Goal: Task Accomplishment & Management: Use online tool/utility

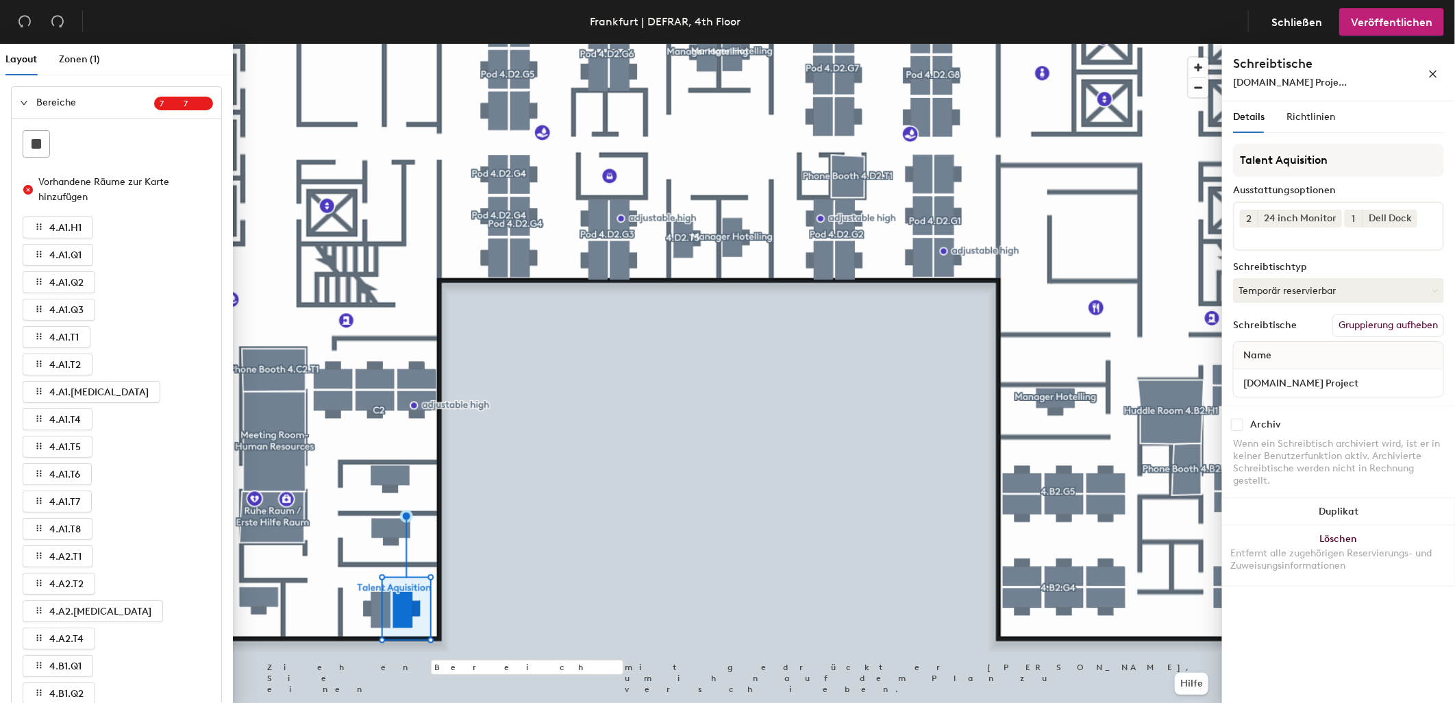
click at [27, 104] on icon "expanded" at bounding box center [24, 103] width 8 height 8
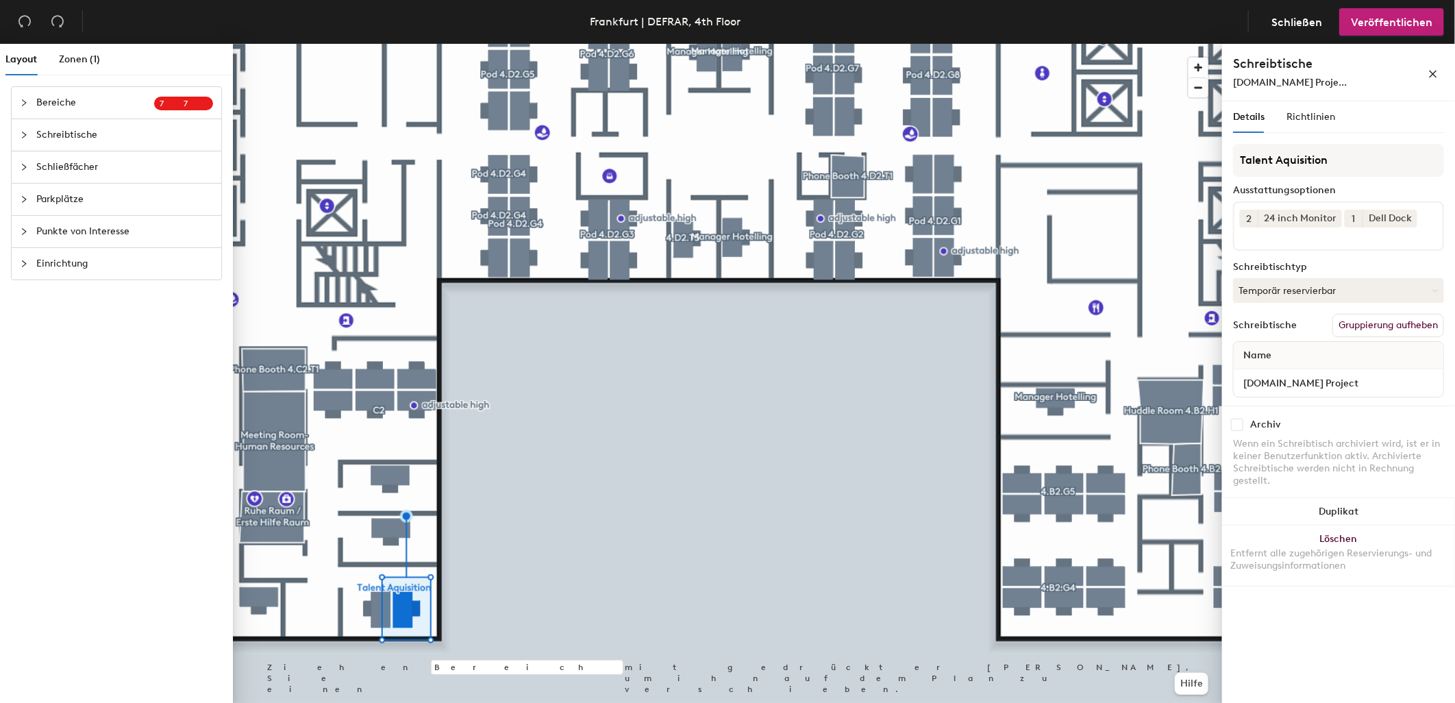
click at [97, 138] on span "Schreibtische" at bounding box center [124, 135] width 177 height 32
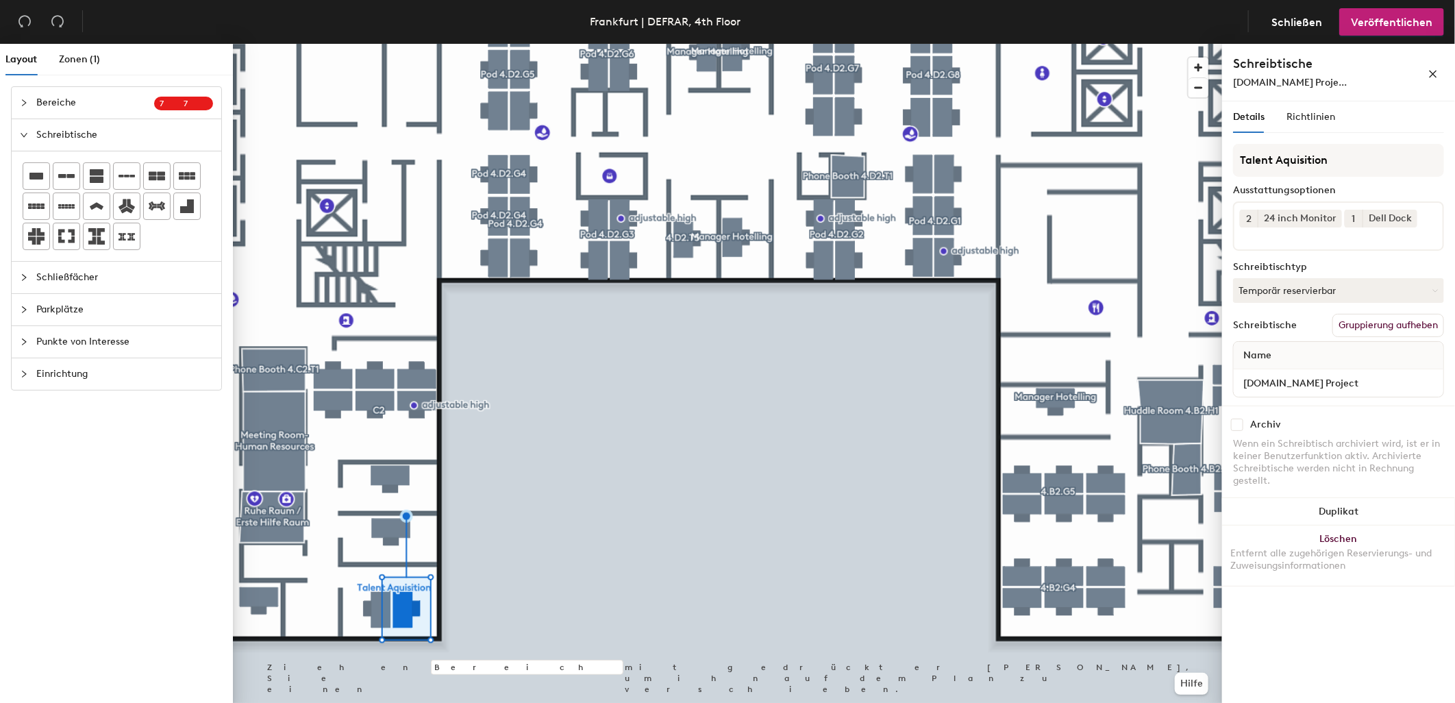
click at [1279, 79] on span "[DOMAIN_NAME] Proje..." at bounding box center [1290, 83] width 114 height 12
click at [1291, 81] on span "[DOMAIN_NAME] Proje..." at bounding box center [1290, 83] width 114 height 12
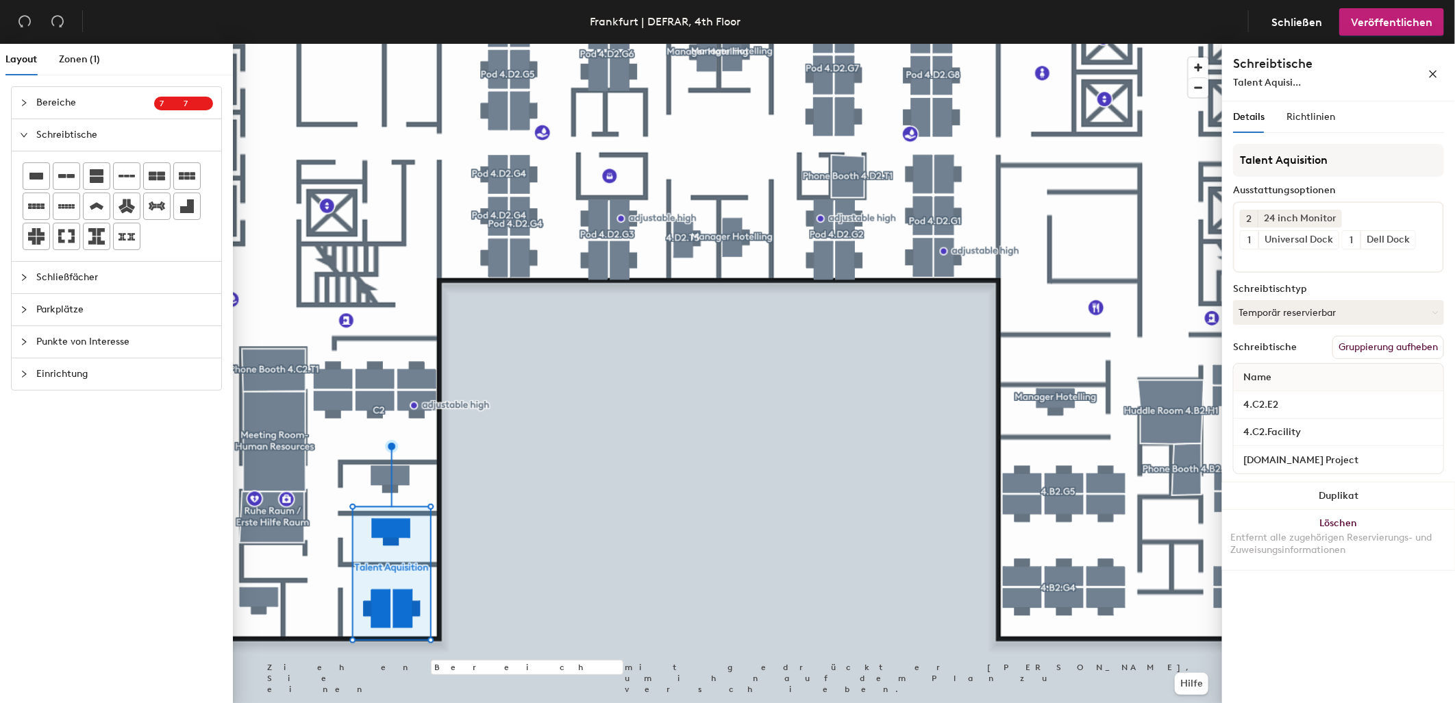
click at [69, 96] on span "Bereiche" at bounding box center [95, 103] width 118 height 32
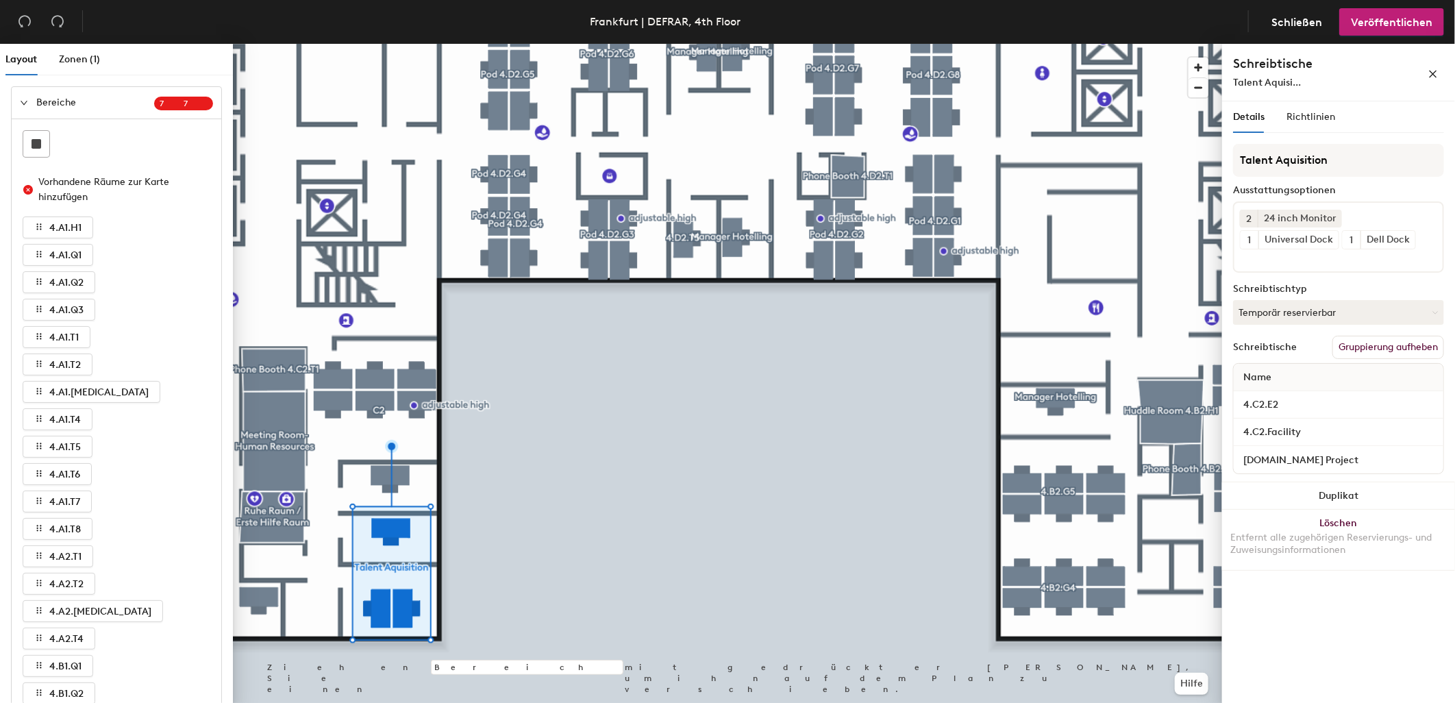
click at [1299, 89] on div "Talent Aquisi..." at bounding box center [1308, 82] width 151 height 14
click at [525, 44] on div at bounding box center [727, 44] width 989 height 0
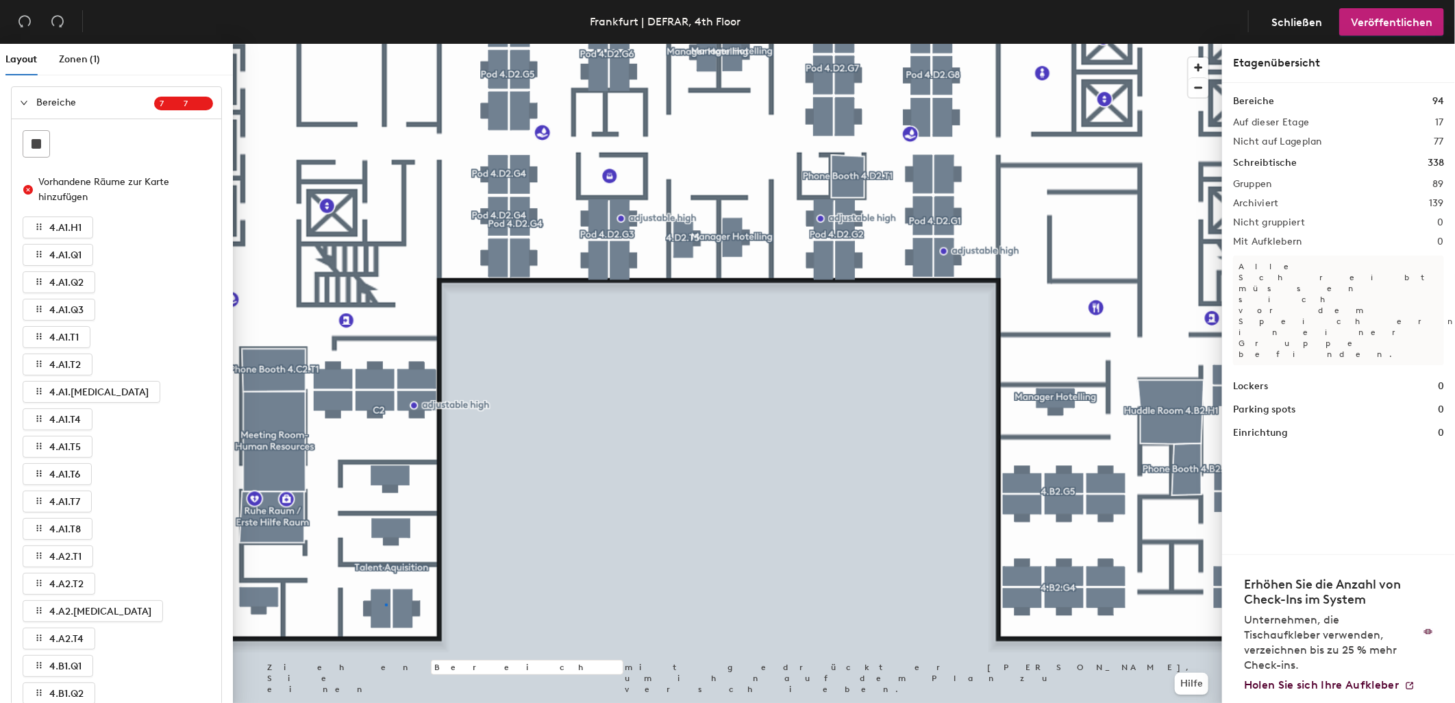
click at [386, 44] on div at bounding box center [727, 44] width 989 height 0
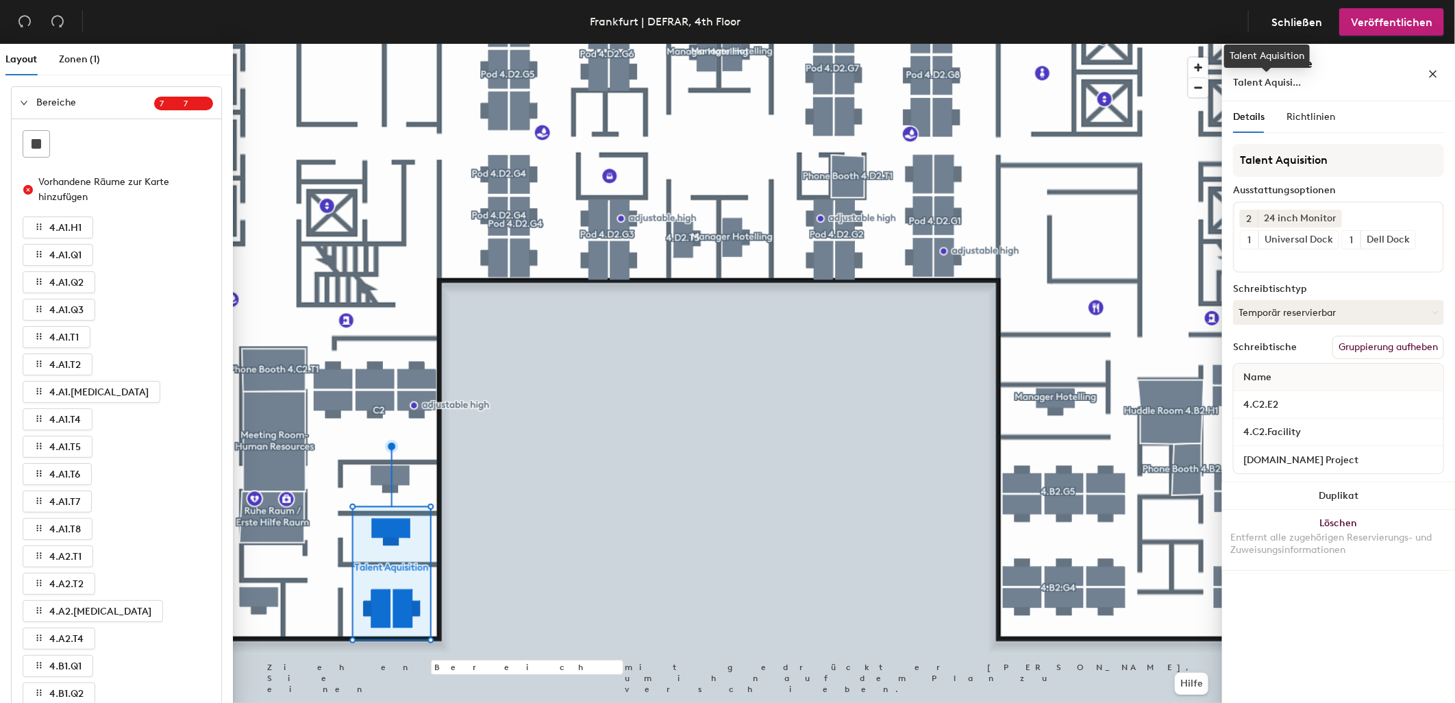
click at [1270, 81] on span "Talent Aquisi..." at bounding box center [1267, 83] width 68 height 12
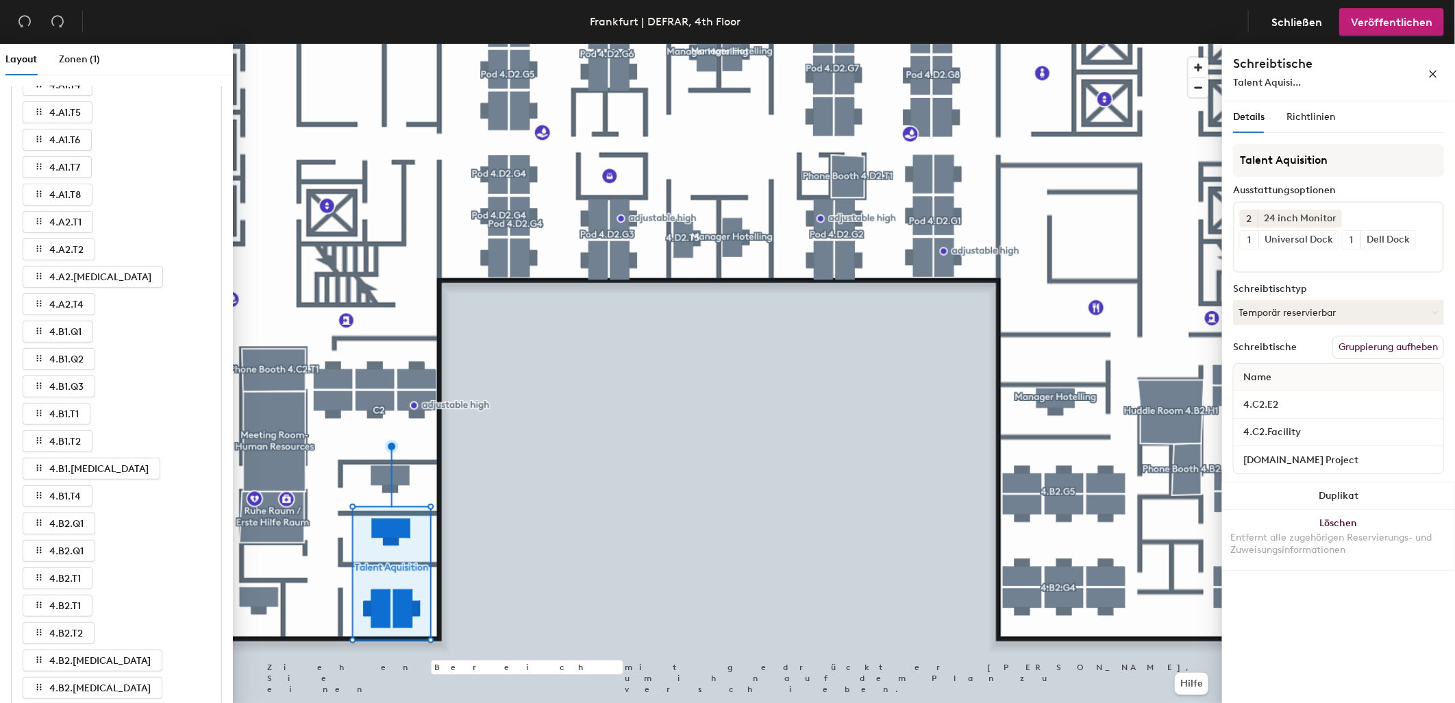
scroll to position [360, 0]
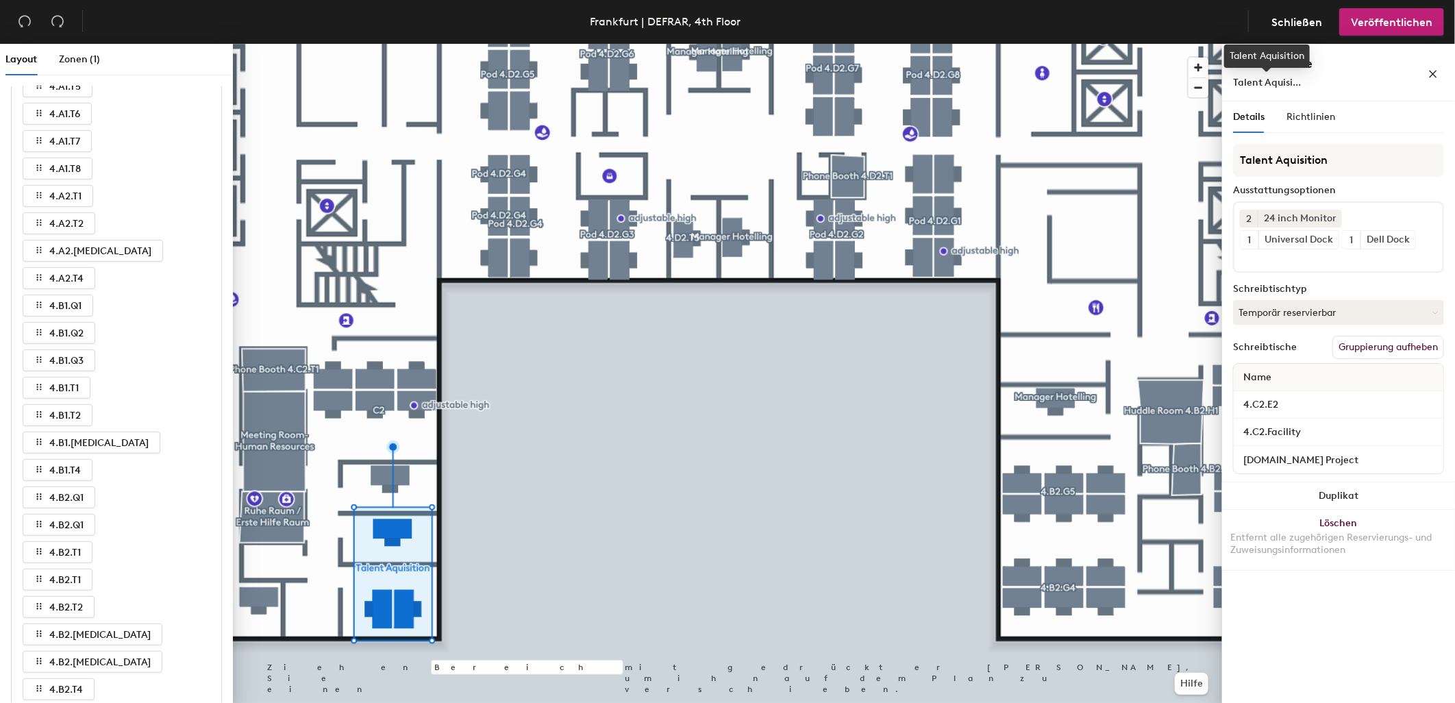
click at [1285, 79] on span "Talent Aquisi..." at bounding box center [1267, 83] width 68 height 12
click at [1320, 117] on span "Richtlinien" at bounding box center [1310, 117] width 49 height 12
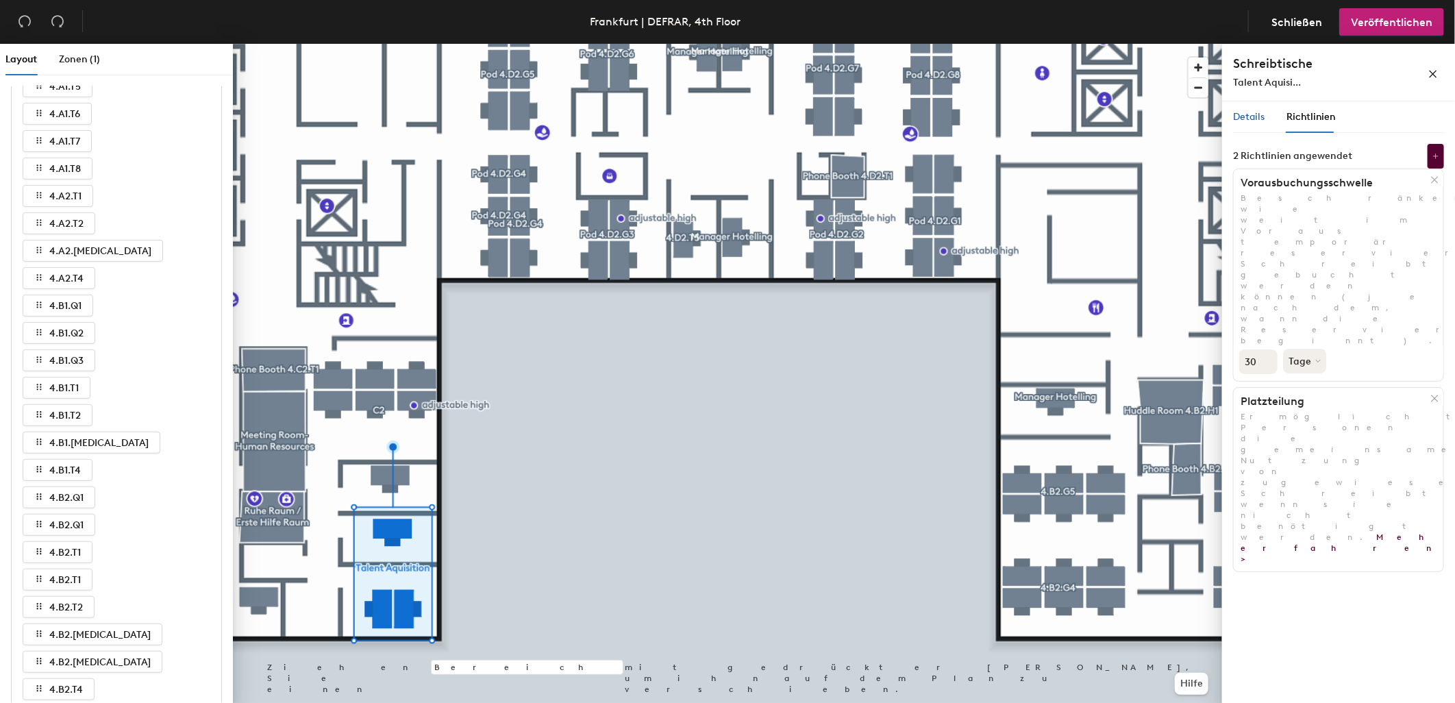
click at [1244, 113] on span "Details" at bounding box center [1249, 117] width 32 height 12
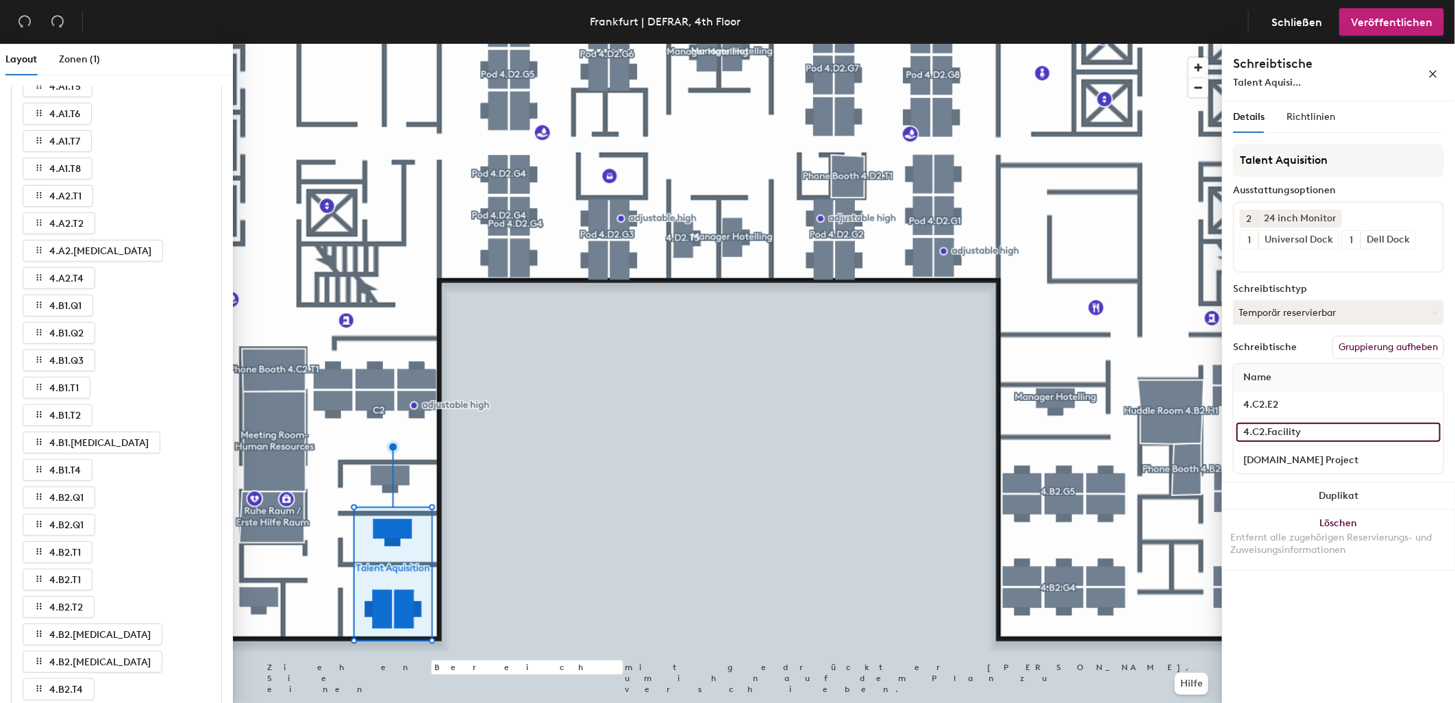
click at [1346, 431] on input "4.C2.Facility" at bounding box center [1338, 432] width 204 height 19
type input "4.C2.E3"
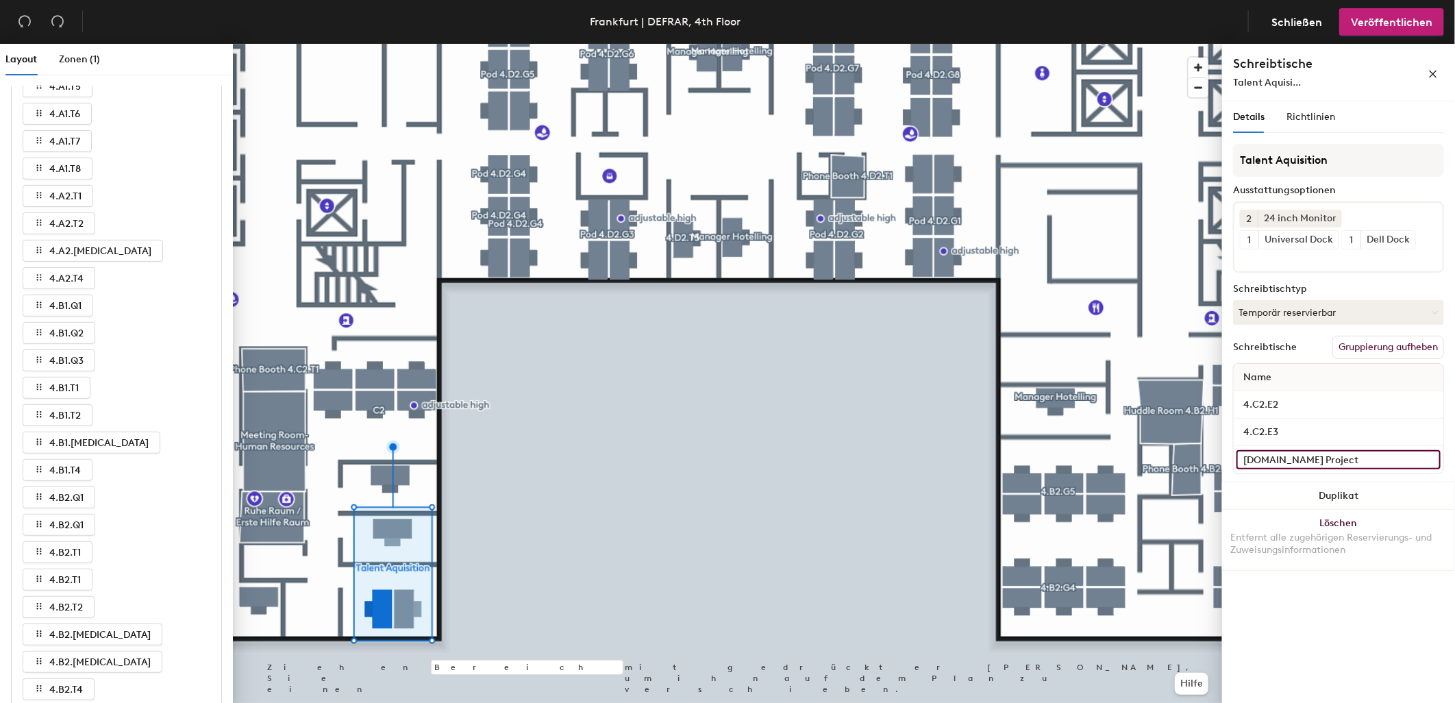
click at [1338, 459] on input "[DOMAIN_NAME] Project" at bounding box center [1338, 459] width 204 height 19
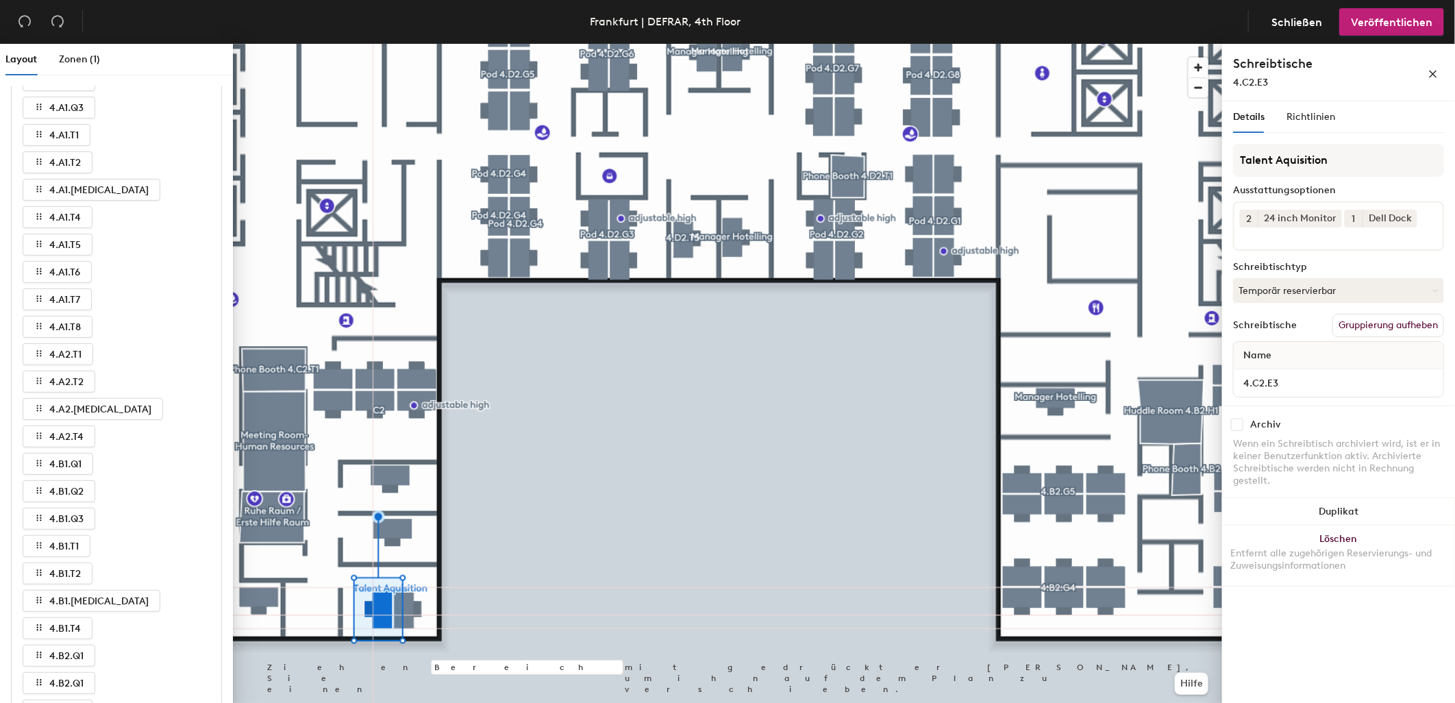
scroll to position [0, 0]
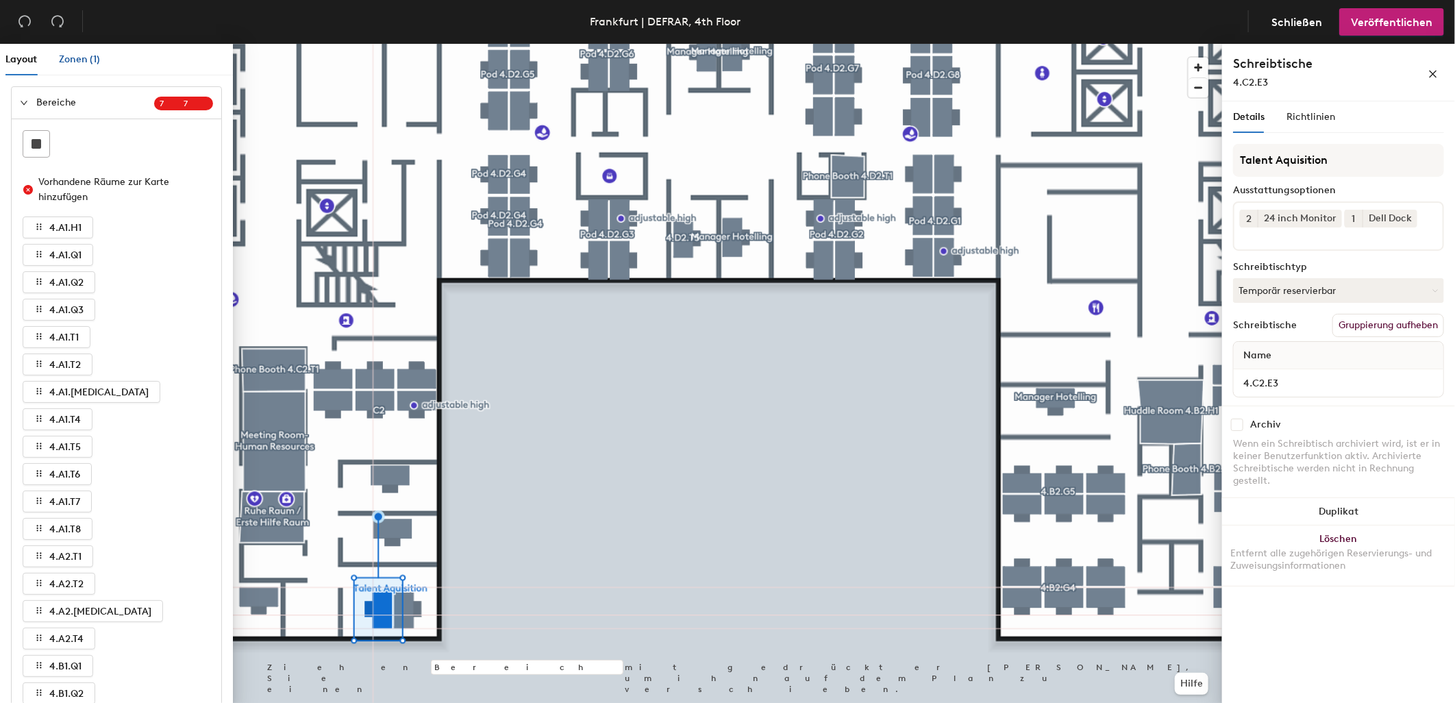
click at [83, 60] on span "Zonen (1)" at bounding box center [79, 59] width 41 height 12
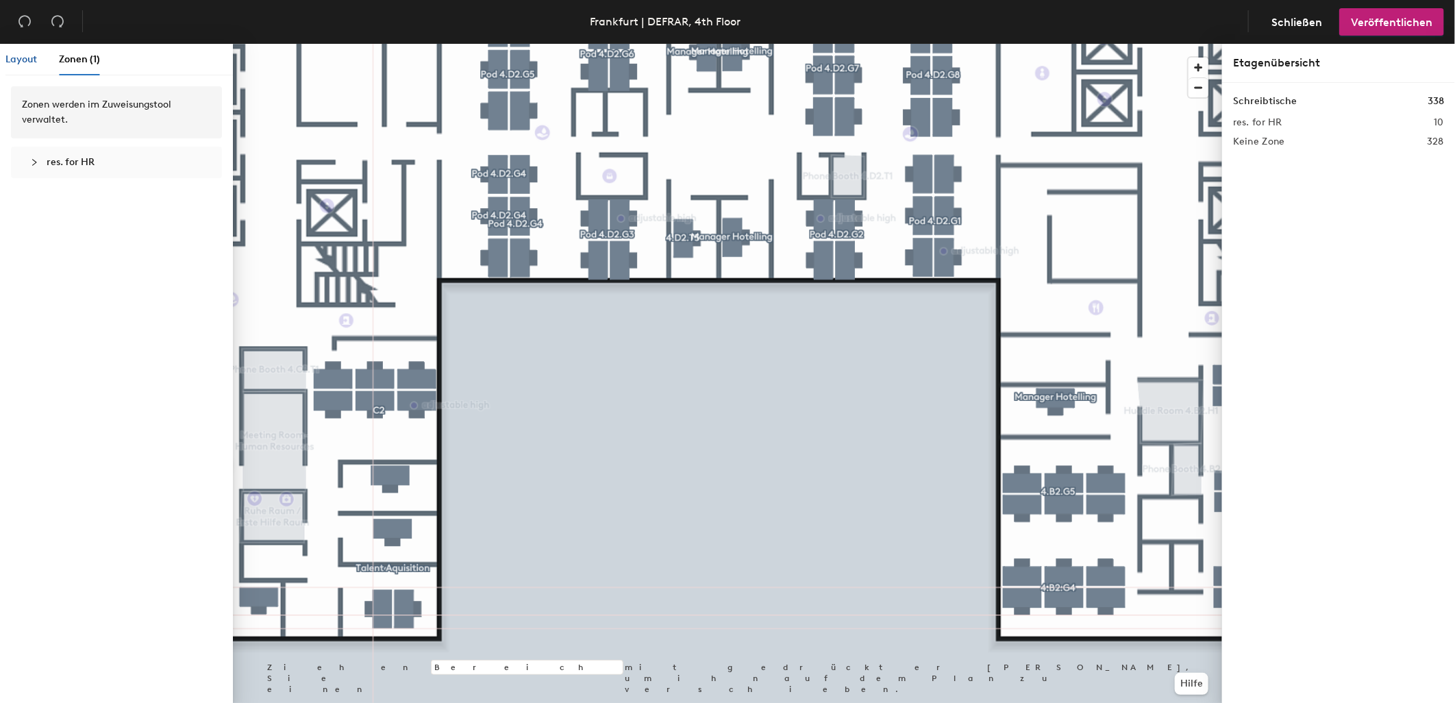
click at [25, 57] on span "Layout" at bounding box center [21, 59] width 32 height 12
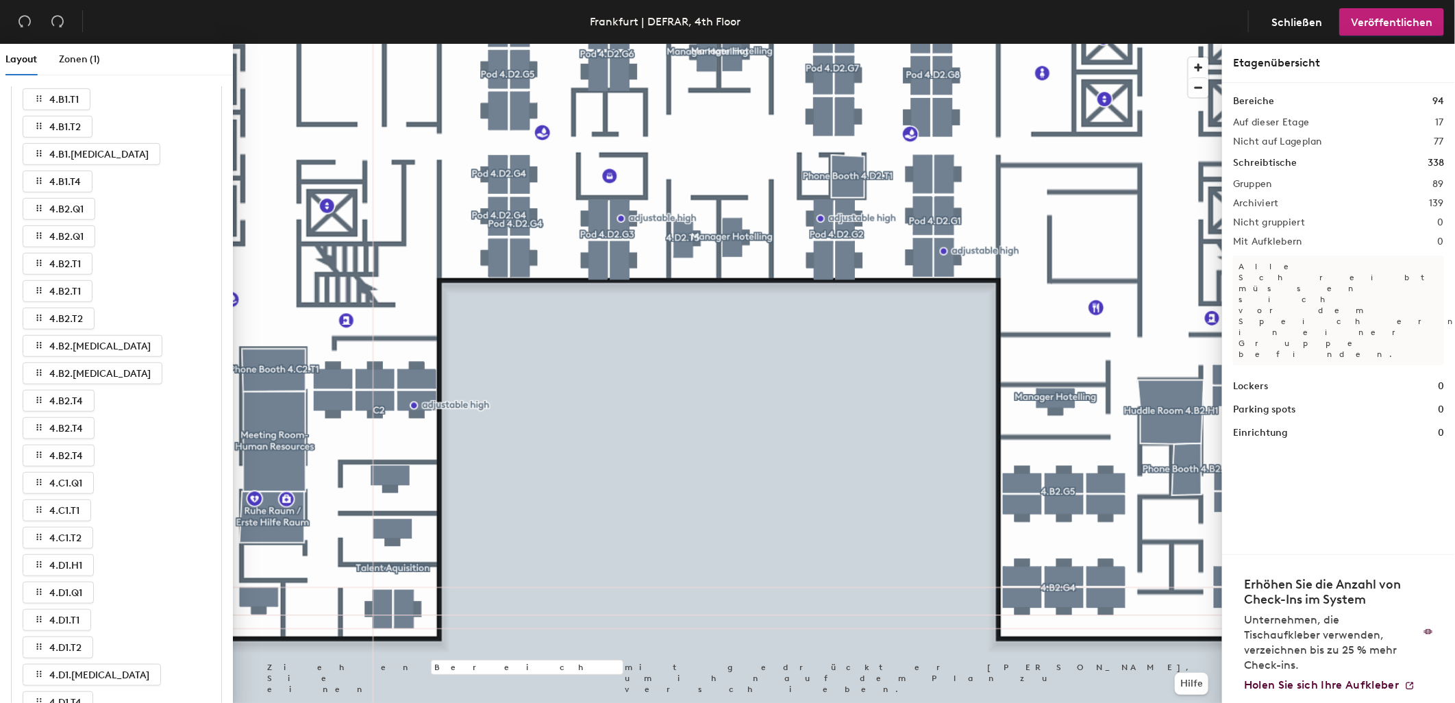
scroll to position [761, 0]
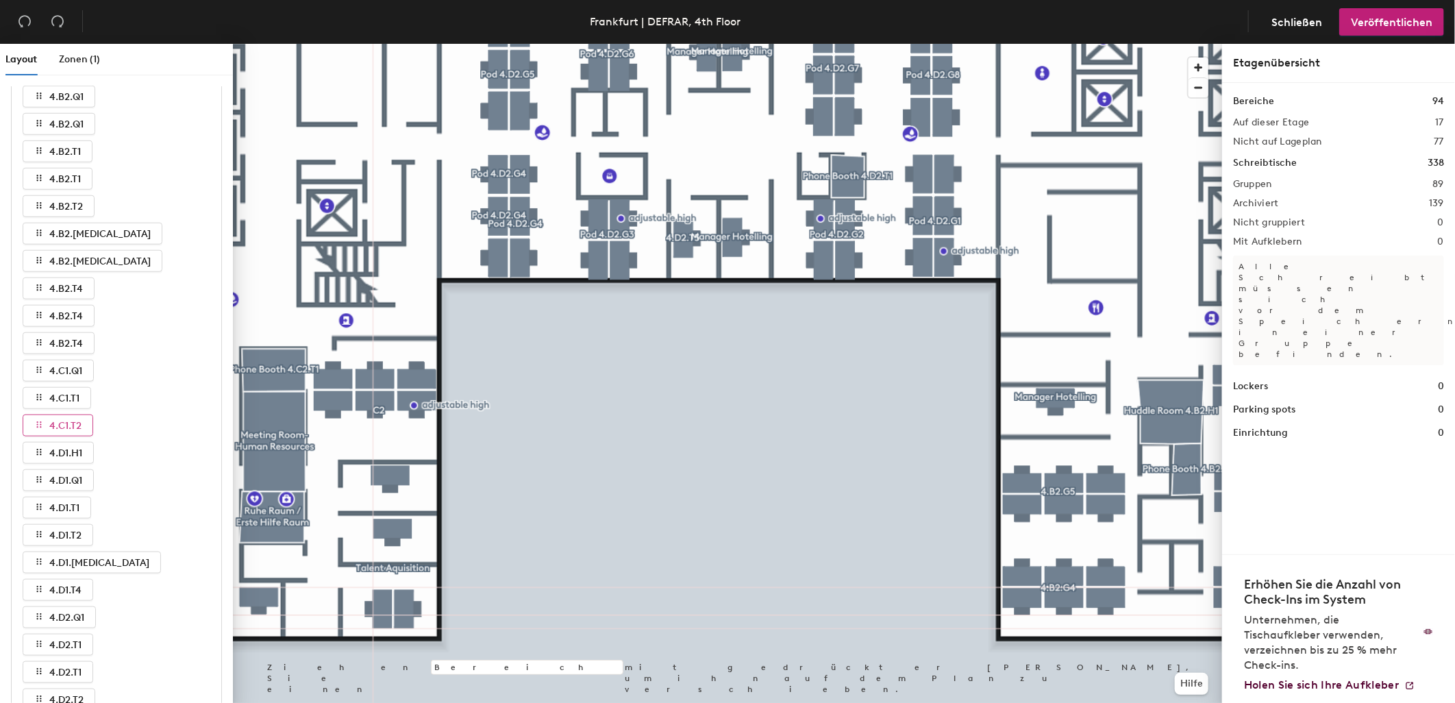
click at [86, 414] on button "4.C1.T2" at bounding box center [58, 425] width 71 height 22
click at [38, 426] on icon "button" at bounding box center [39, 425] width 10 height 10
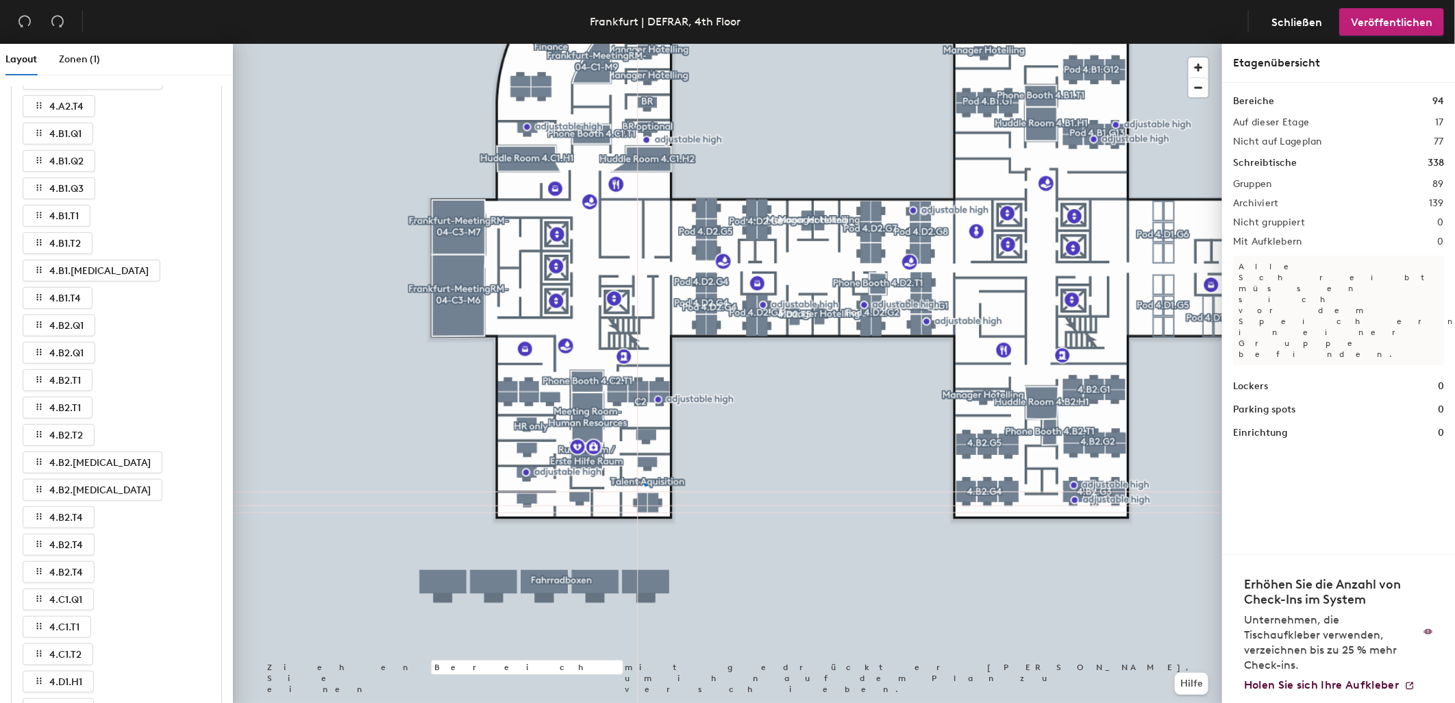
click at [645, 44] on div at bounding box center [727, 44] width 989 height 0
click at [646, 44] on div at bounding box center [727, 44] width 989 height 0
click at [644, 44] on div at bounding box center [727, 44] width 989 height 0
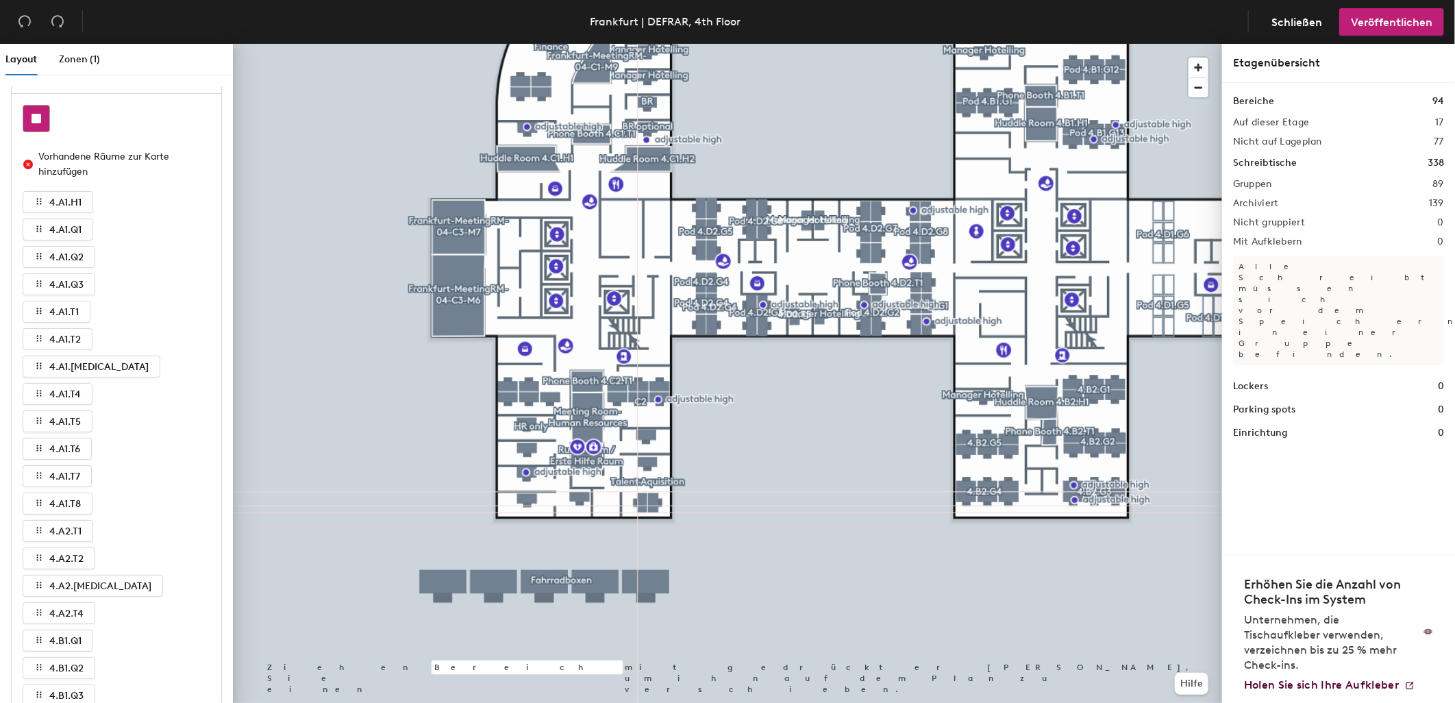
scroll to position [0, 0]
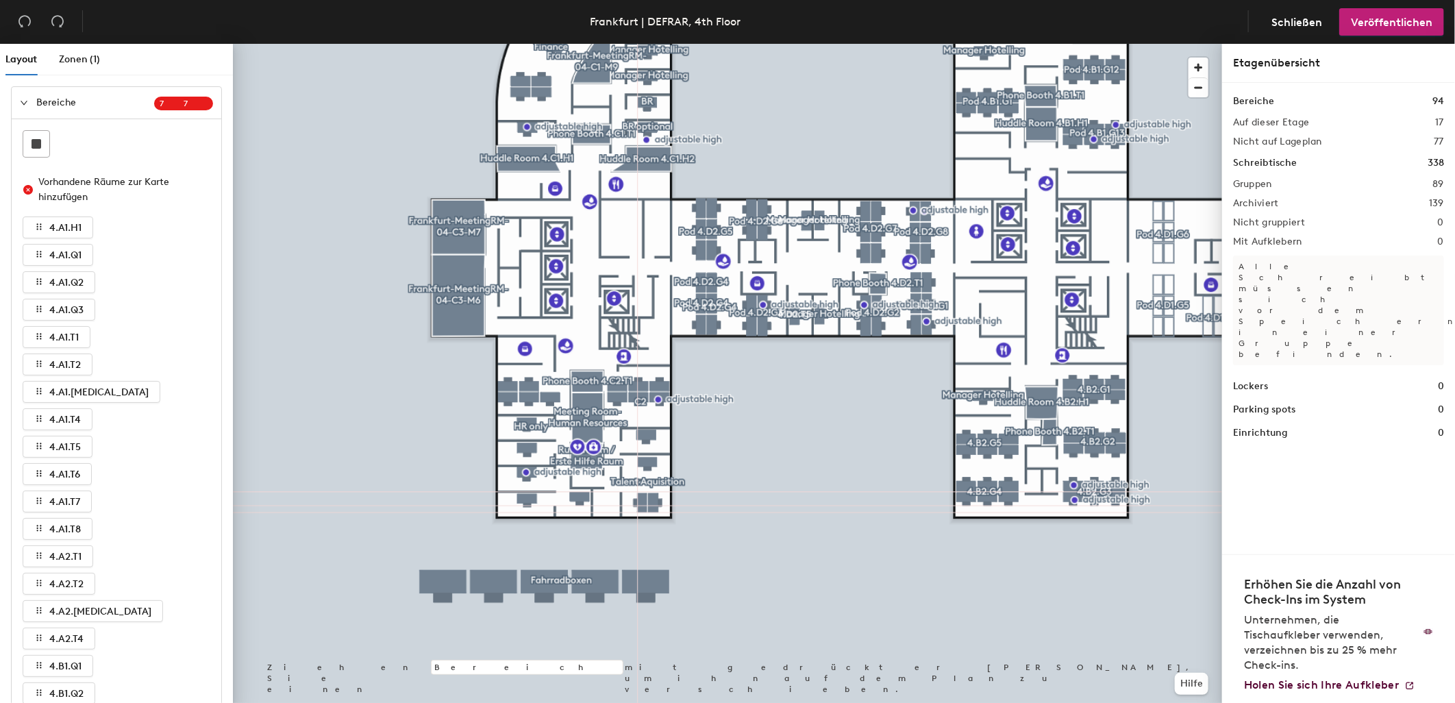
click at [17, 104] on div "Bereiche 7 7" at bounding box center [117, 103] width 210 height 32
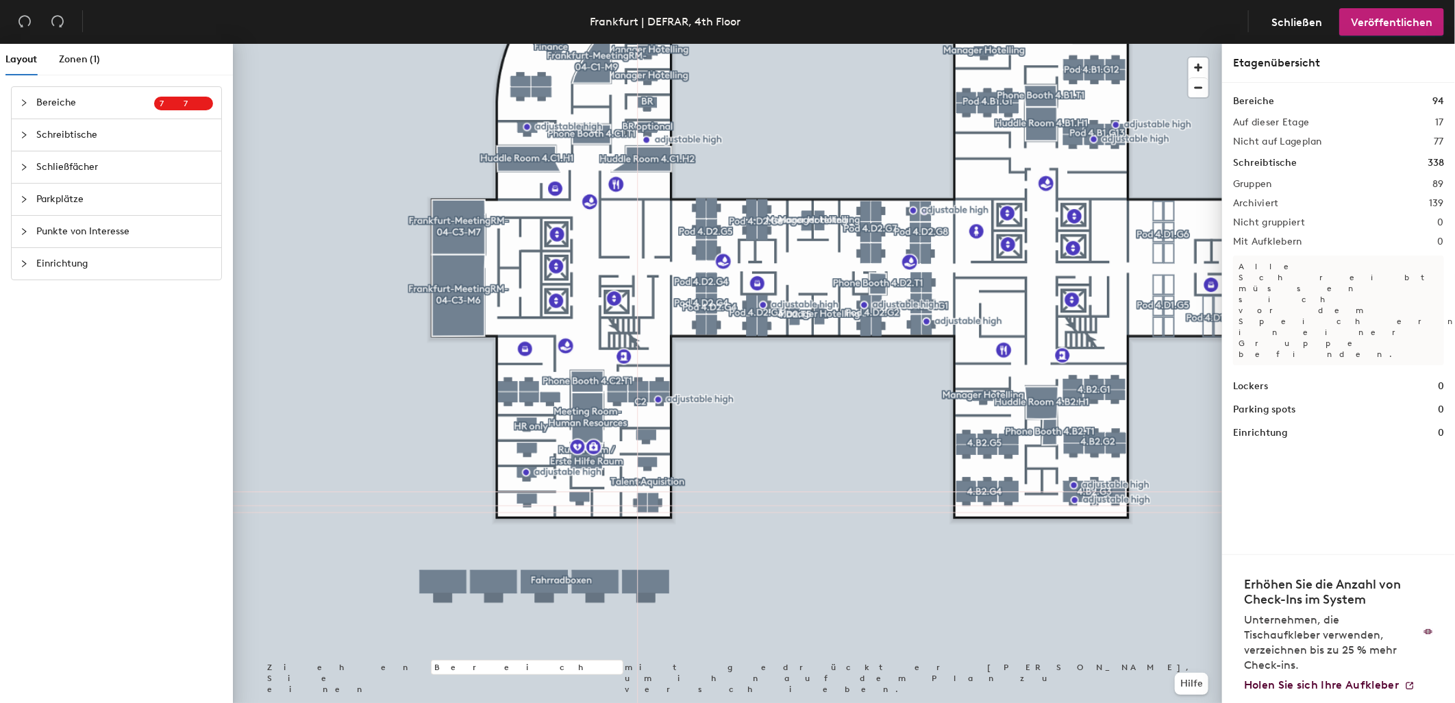
click at [71, 133] on span "Schreibtische" at bounding box center [124, 135] width 177 height 32
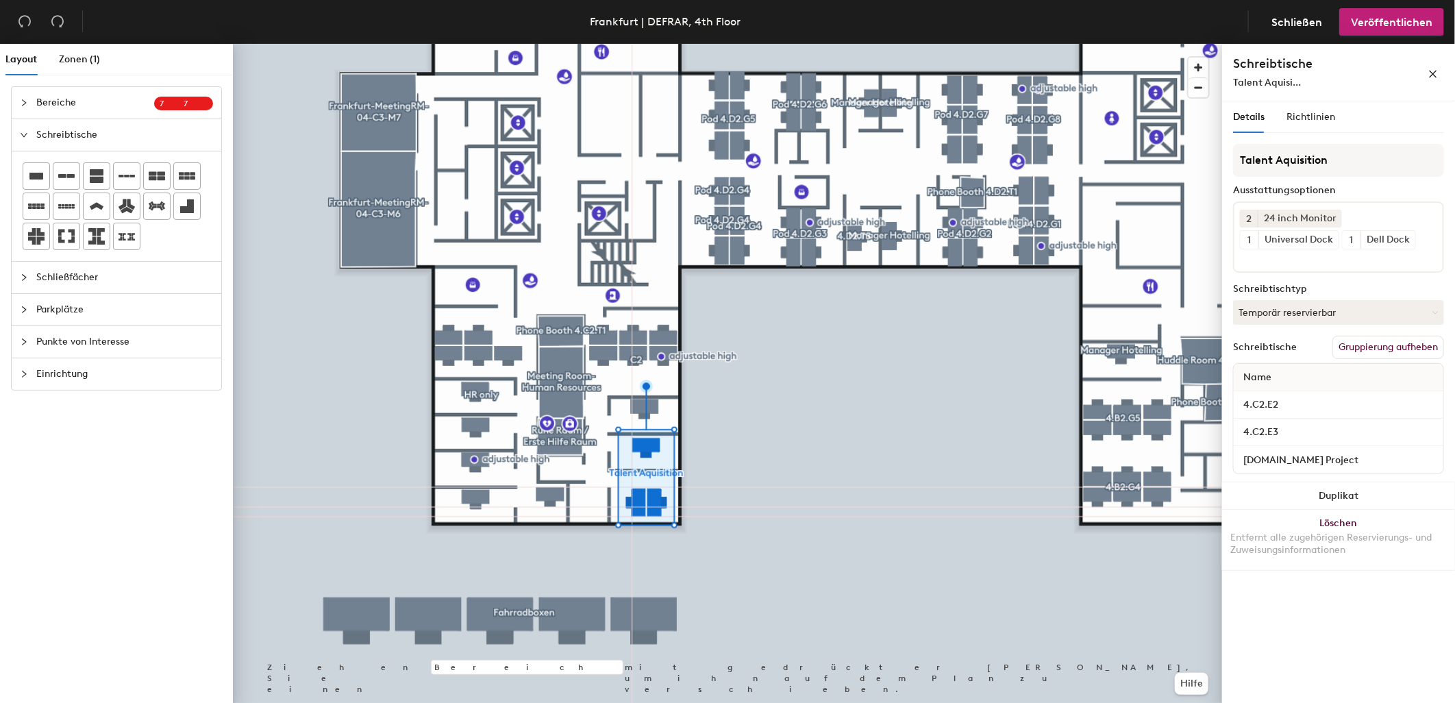
click at [1286, 70] on h4 "Schreibtische" at bounding box center [1308, 64] width 151 height 18
click at [1299, 85] on span "Talent Aquisi..." at bounding box center [1267, 83] width 68 height 12
drag, startPoint x: 1304, startPoint y: 84, endPoint x: 1236, endPoint y: 91, distance: 68.9
click at [1236, 91] on div "Schreibtische Talent Aquisi..." at bounding box center [1338, 73] width 233 height 58
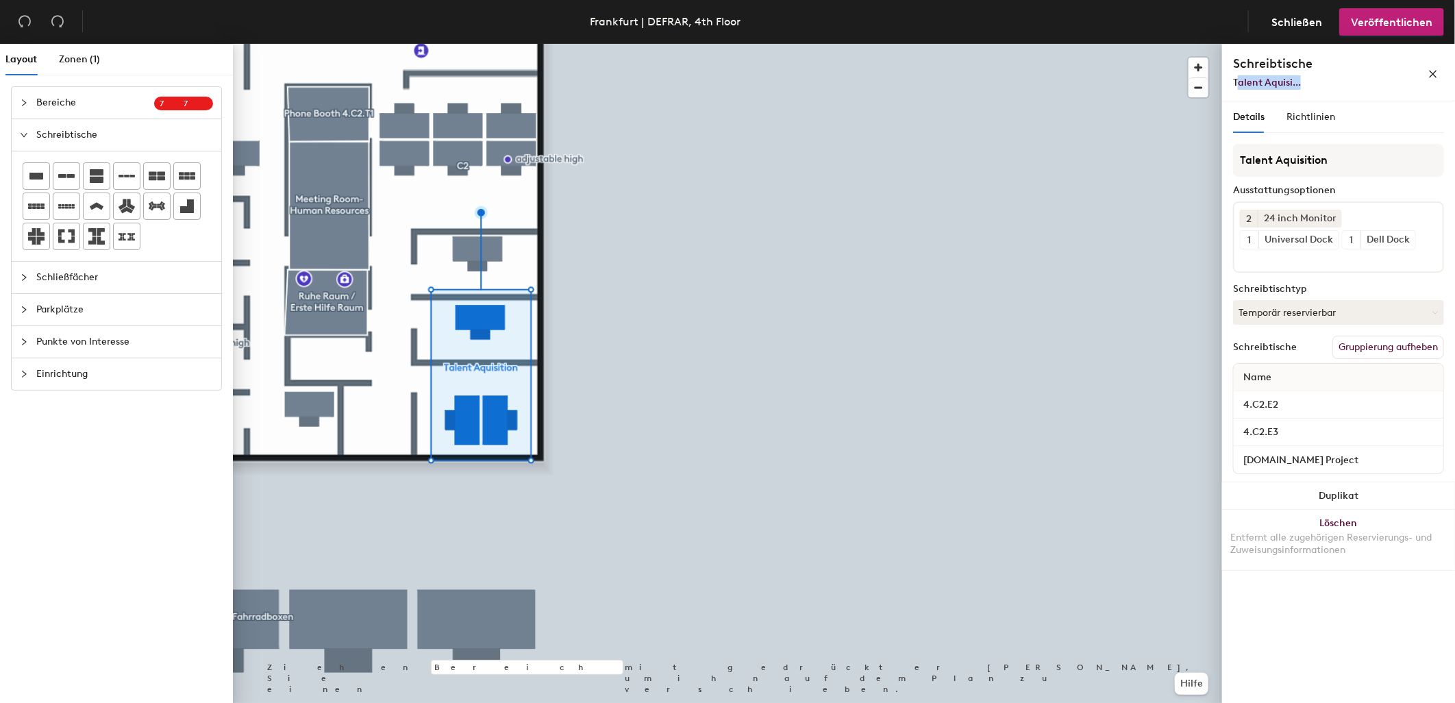
click at [1379, 347] on button "Gruppierung aufheben" at bounding box center [1388, 347] width 112 height 23
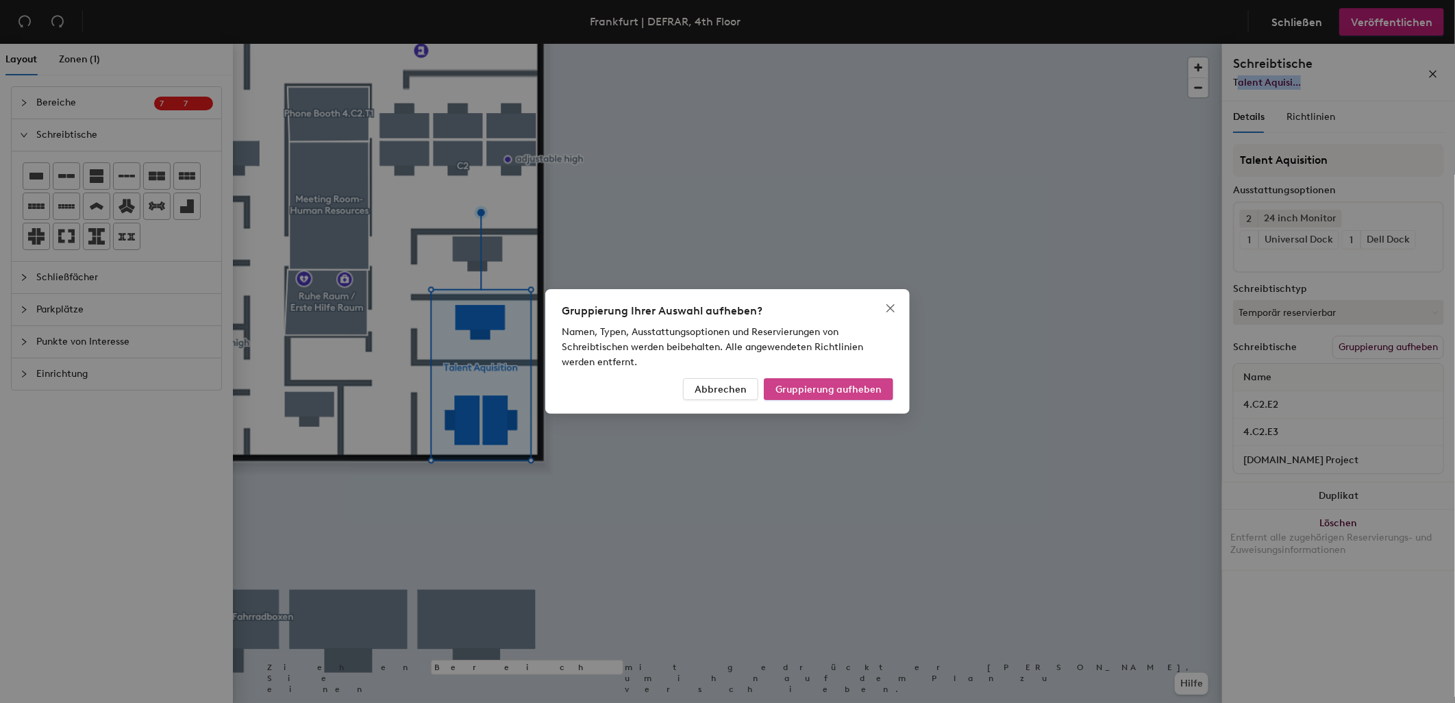
click at [833, 385] on span "Gruppierung aufheben" at bounding box center [828, 390] width 106 height 12
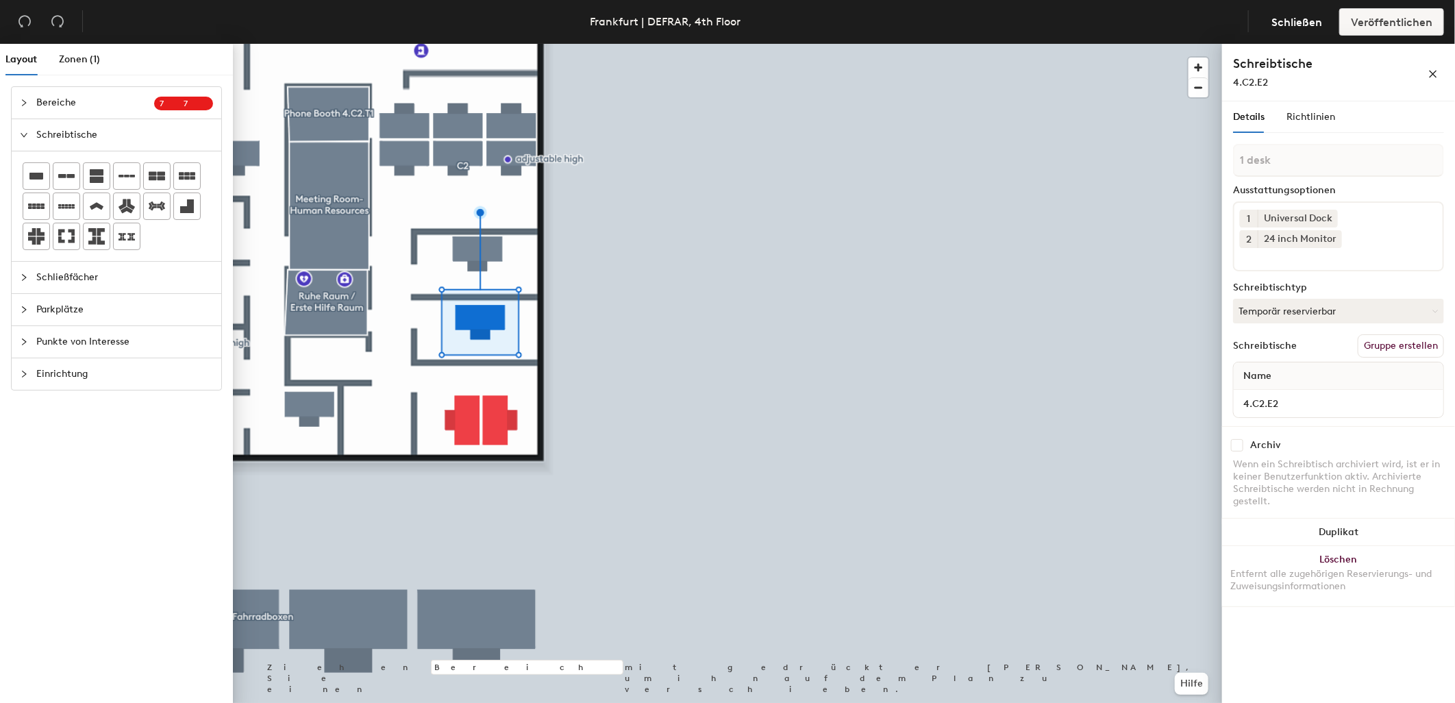
click at [1398, 345] on button "Gruppe erstellen" at bounding box center [1400, 345] width 86 height 23
type input "P"
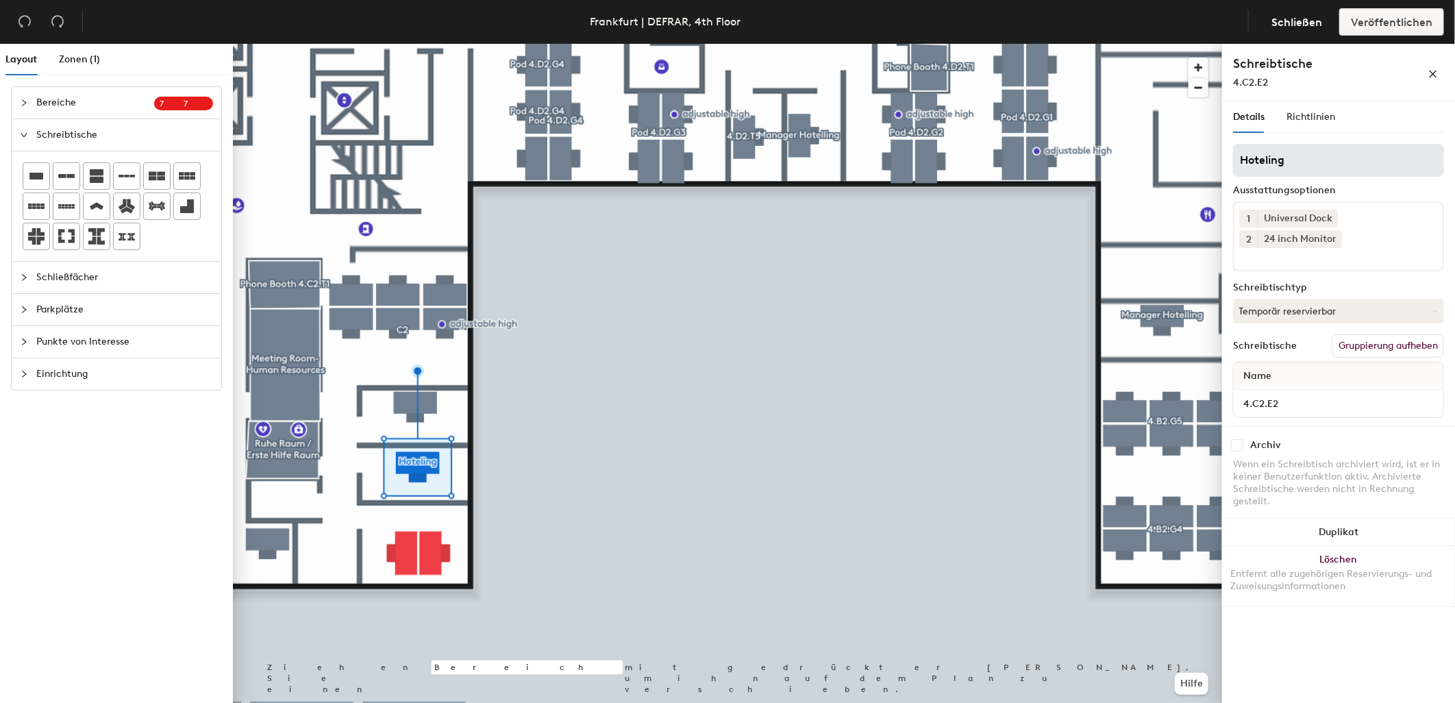
click at [1240, 158] on input "Hoteling" at bounding box center [1338, 160] width 211 height 33
click at [1317, 161] on input "Manager Hoteling" at bounding box center [1338, 160] width 211 height 33
click at [1203, 153] on div "Layout Zonen (1) Bereiche 7 7 Vorhandene Räume zur Karte hinzufügen 4.A1.H1 4.A…" at bounding box center [727, 376] width 1455 height 664
type input "Manager Hotelling"
click at [755, 44] on div at bounding box center [727, 44] width 989 height 0
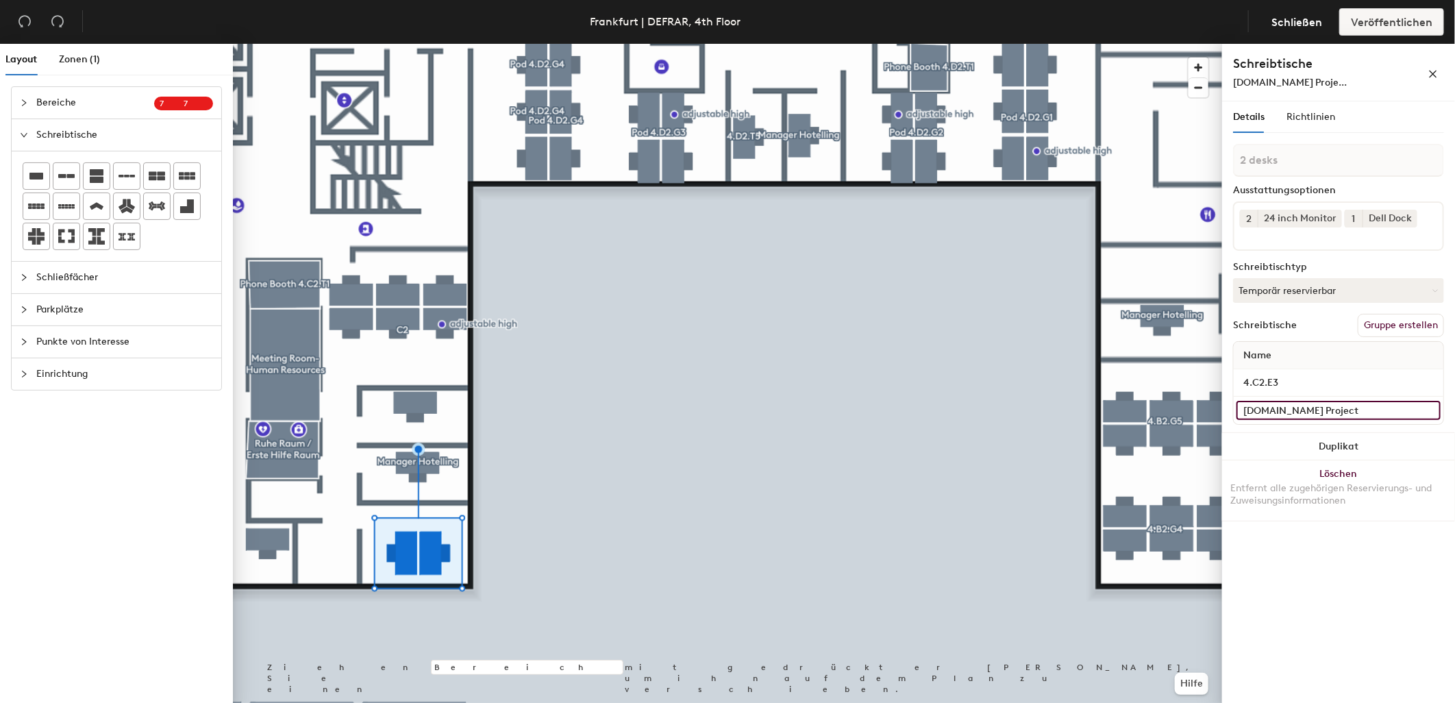
click at [1368, 407] on input "[DOMAIN_NAME] Project" at bounding box center [1338, 410] width 204 height 19
click at [1344, 408] on input "[DOMAIN_NAME] Project" at bounding box center [1338, 410] width 204 height 19
type input "4.C2.E3-1"
drag, startPoint x: 1288, startPoint y: 74, endPoint x: 1277, endPoint y: 77, distance: 10.6
click at [1277, 77] on div "4.C2.E3-1" at bounding box center [1308, 82] width 151 height 14
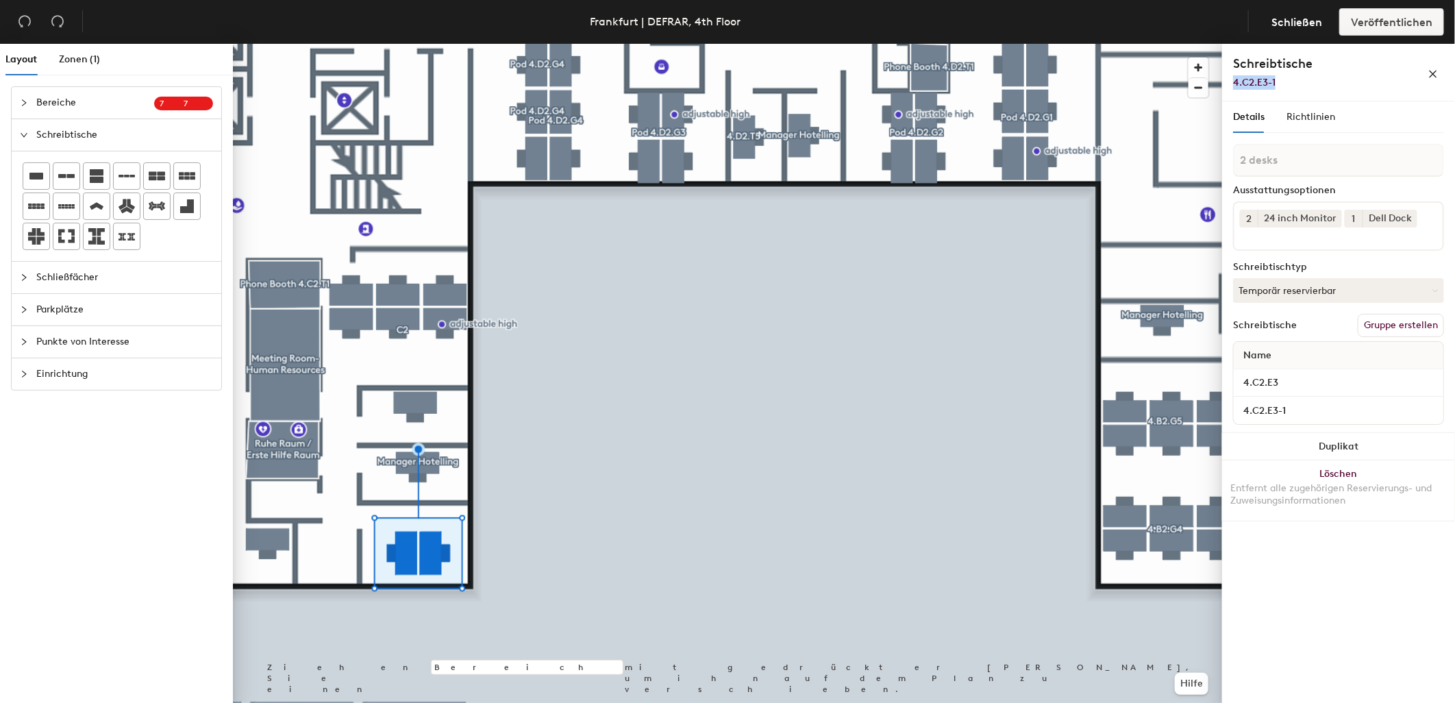
drag, startPoint x: 1275, startPoint y: 82, endPoint x: 1223, endPoint y: 86, distance: 51.5
click at [1223, 86] on div "Schreibtische 4.C2.E3-1" at bounding box center [1338, 73] width 233 height 58
click at [1400, 326] on button "Gruppe erstellen" at bounding box center [1400, 325] width 86 height 23
click at [1213, 164] on div "Layout Zonen (1) Bereiche 7 7 Vorhandene Räume zur Karte hinzufügen 4.A1.H1 4.A…" at bounding box center [727, 376] width 1455 height 664
type input "Manager Hotelling"
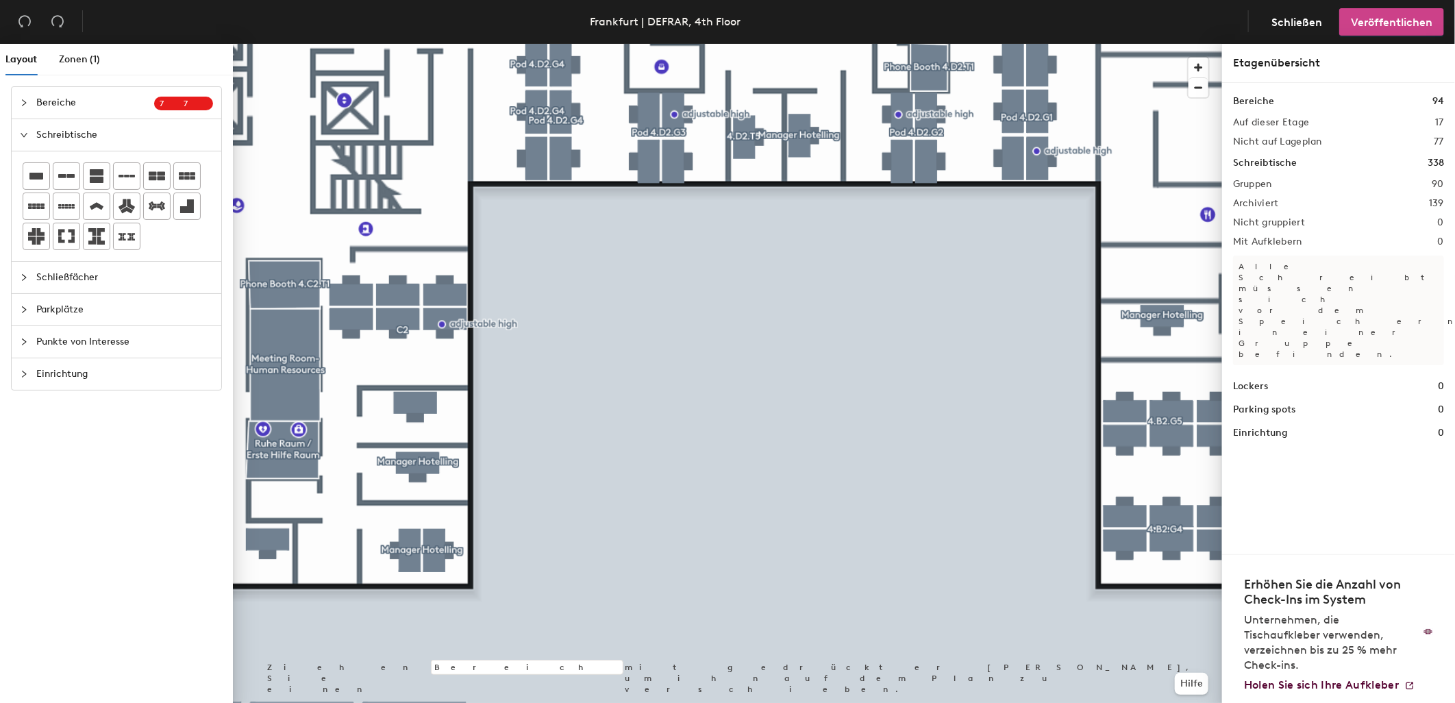
click at [1385, 23] on span "Veröffentlichen" at bounding box center [1391, 22] width 81 height 13
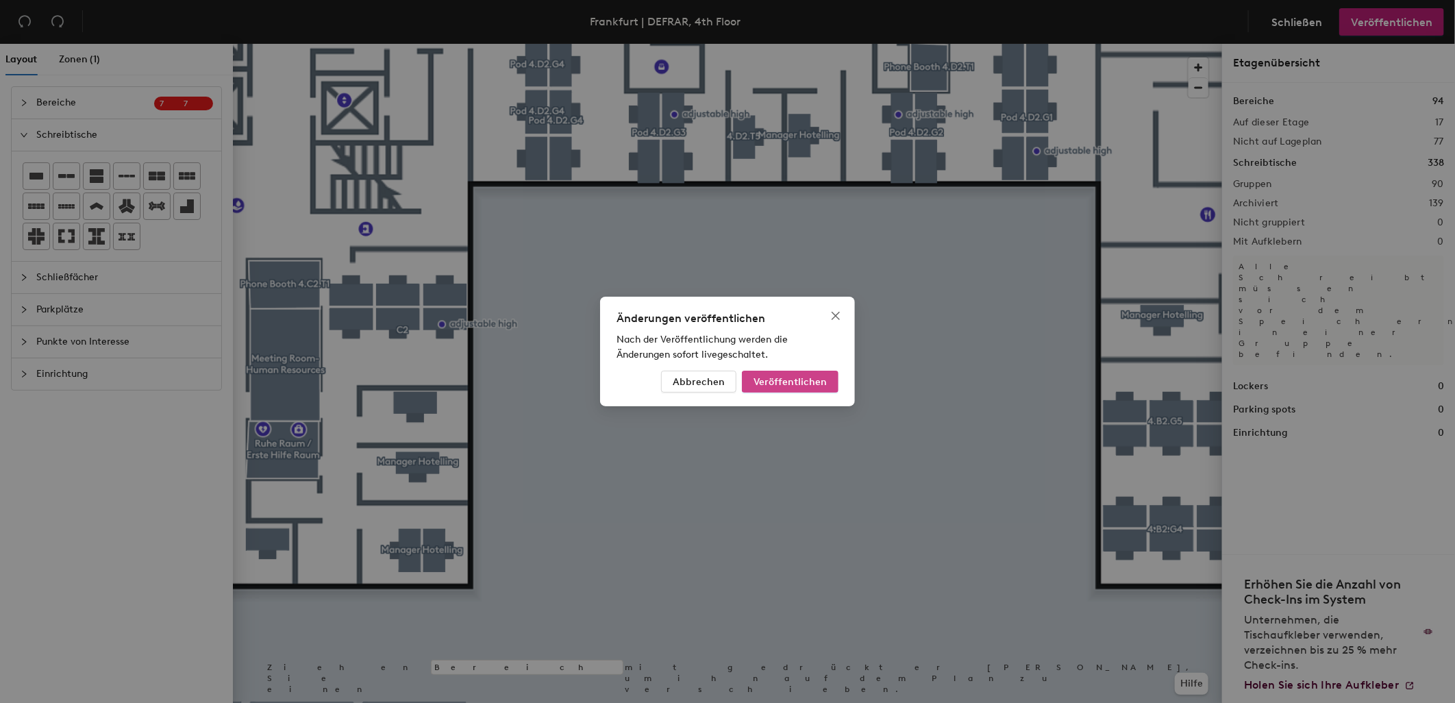
click at [815, 380] on span "Veröffentlichen" at bounding box center [789, 382] width 73 height 12
